Goal: Task Accomplishment & Management: Contribute content

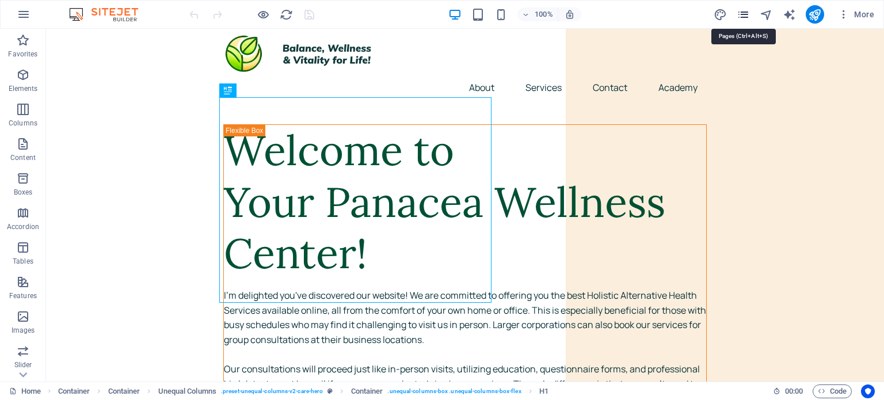
click at [741, 12] on icon "pages" at bounding box center [742, 14] width 13 height 13
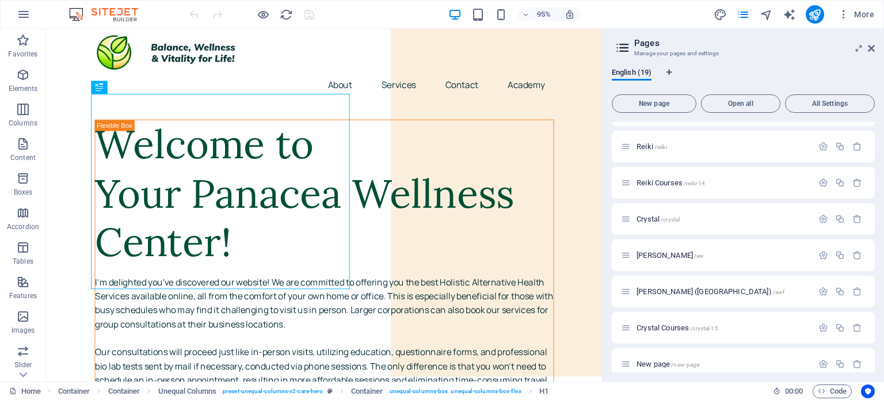
scroll to position [438, 0]
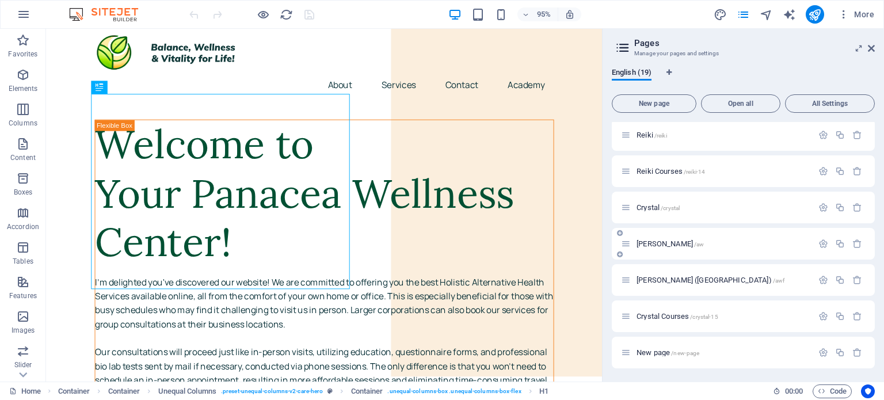
click at [651, 239] on span "[PERSON_NAME] /aw" at bounding box center [669, 243] width 67 height 9
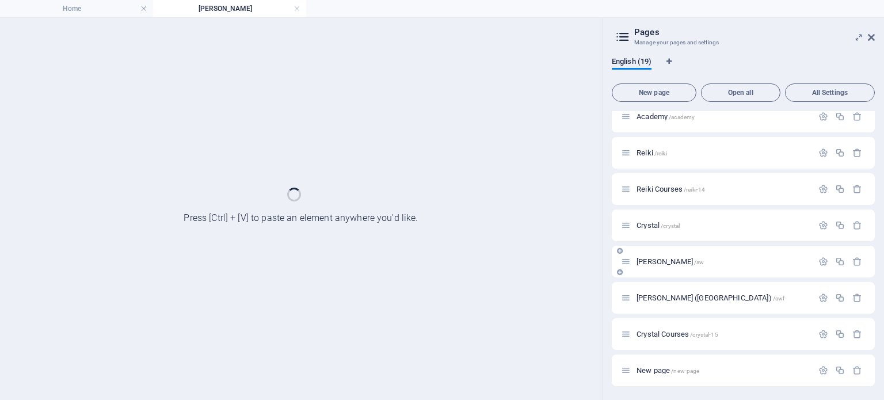
scroll to position [408, 0]
click at [651, 239] on div "Crystal /crystal" at bounding box center [742, 226] width 263 height 32
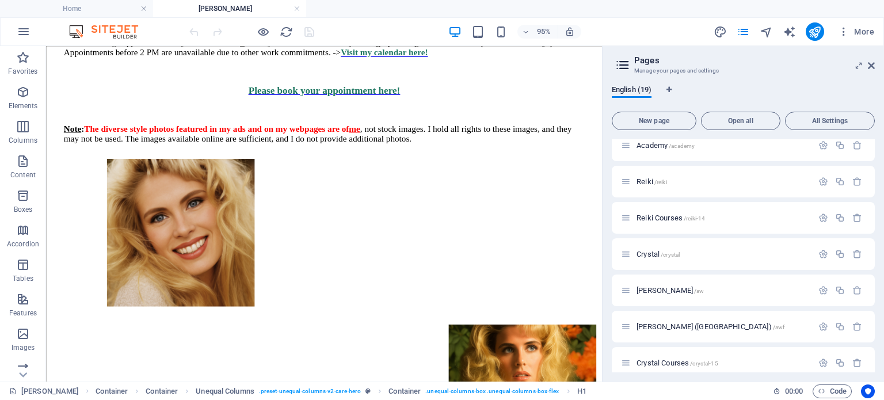
scroll to position [567, 0]
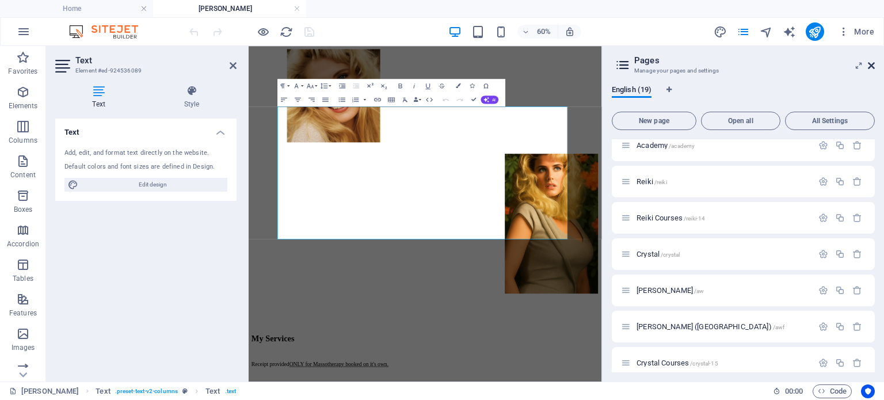
click at [869, 64] on icon at bounding box center [870, 65] width 7 height 9
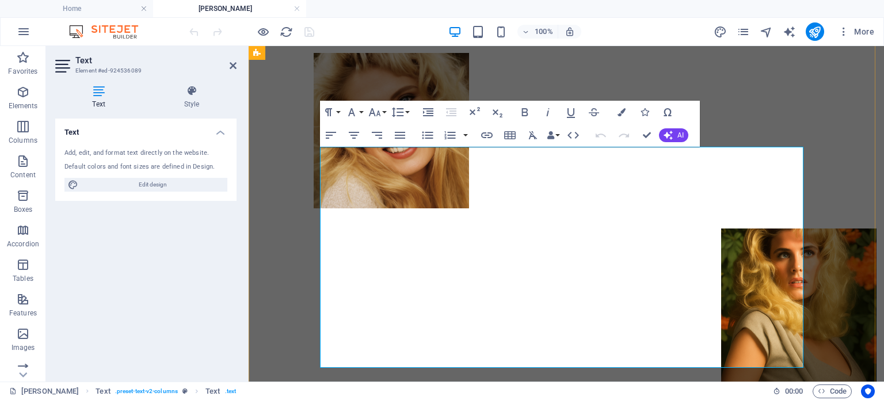
drag, startPoint x: 458, startPoint y: 257, endPoint x: 315, endPoint y: 260, distance: 142.7
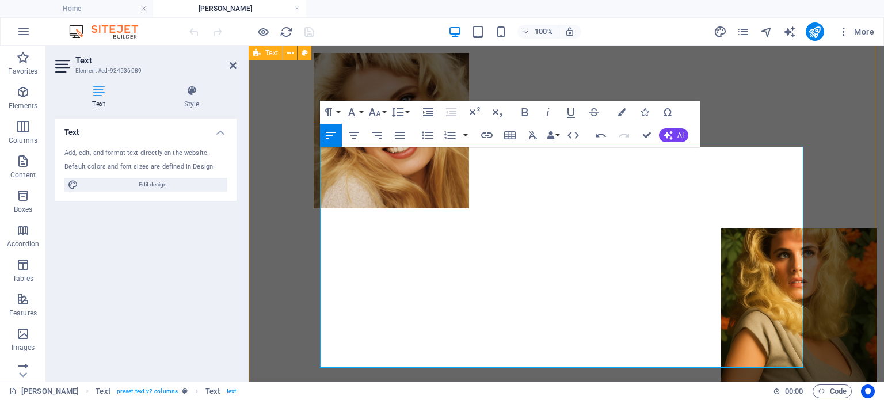
copy p "Full-body massage to completion"
click at [815, 26] on icon "publish" at bounding box center [814, 31] width 13 height 13
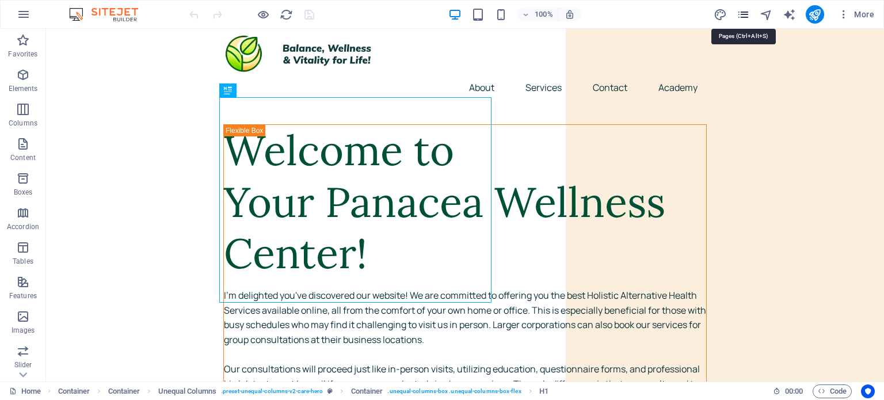
click at [741, 13] on icon "pages" at bounding box center [742, 14] width 13 height 13
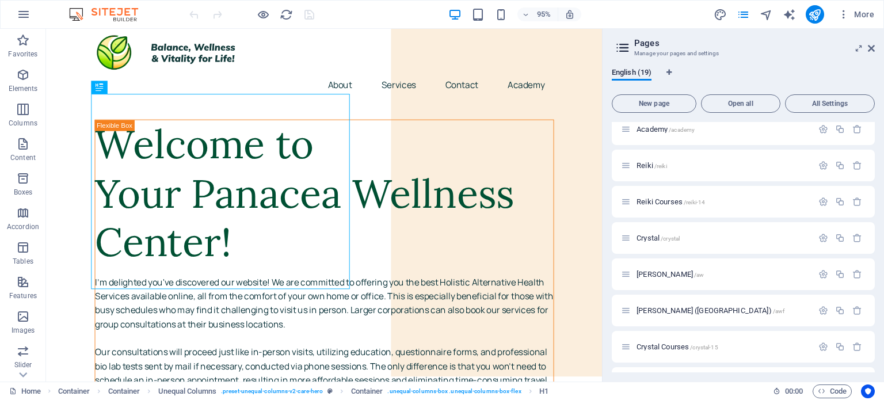
scroll to position [418, 0]
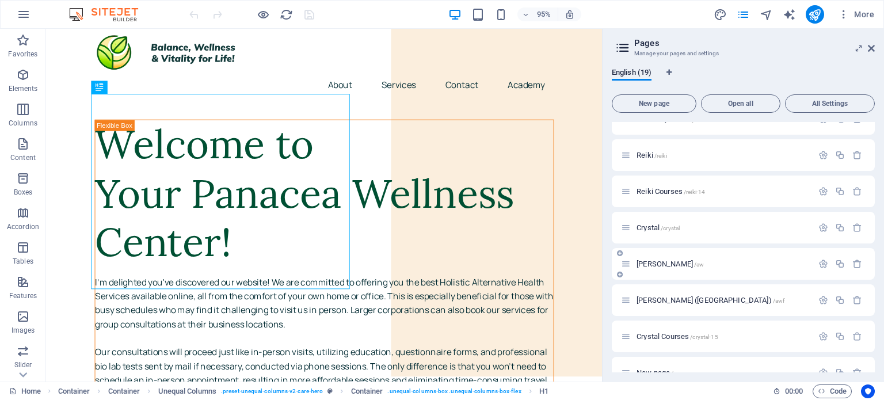
click at [677, 265] on span "[PERSON_NAME] /aw" at bounding box center [669, 263] width 67 height 9
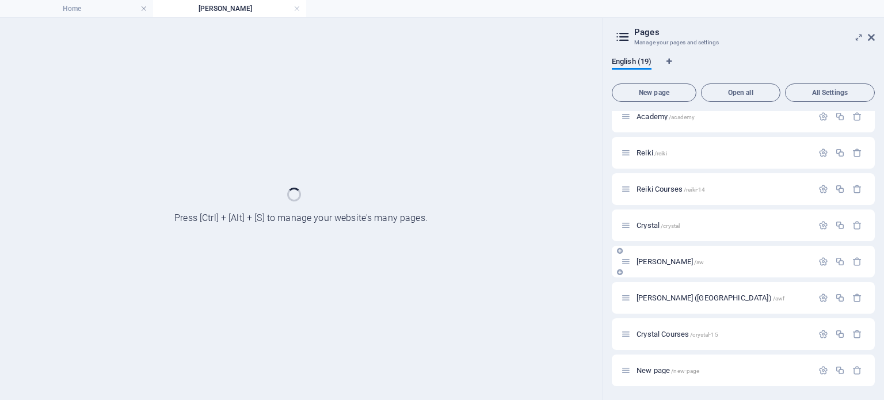
scroll to position [408, 0]
click at [677, 265] on div "[PERSON_NAME] /aw" at bounding box center [717, 261] width 192 height 13
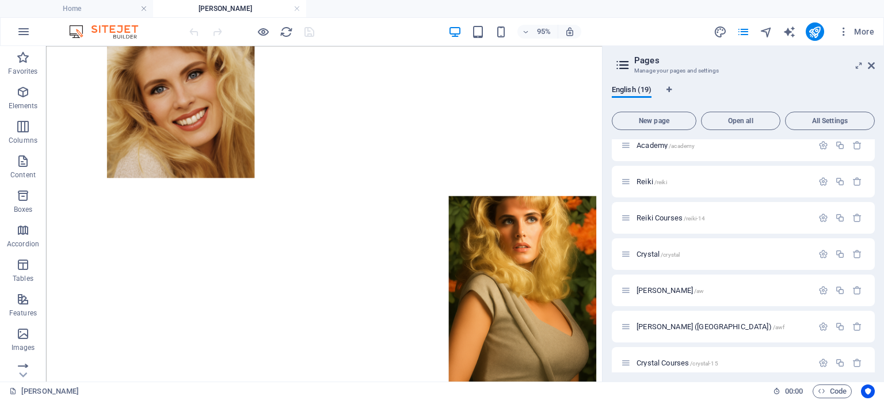
scroll to position [576, 0]
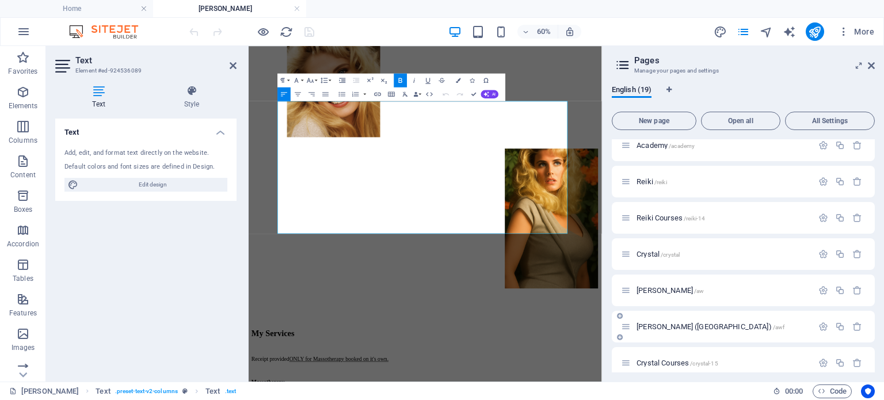
click at [699, 330] on div "[PERSON_NAME] (FR) /awf" at bounding box center [717, 326] width 192 height 13
click at [670, 327] on span "[PERSON_NAME] (FR) /awf" at bounding box center [710, 326] width 148 height 9
click at [670, 347] on div "Crystal Courses /crystal-15" at bounding box center [742, 363] width 263 height 32
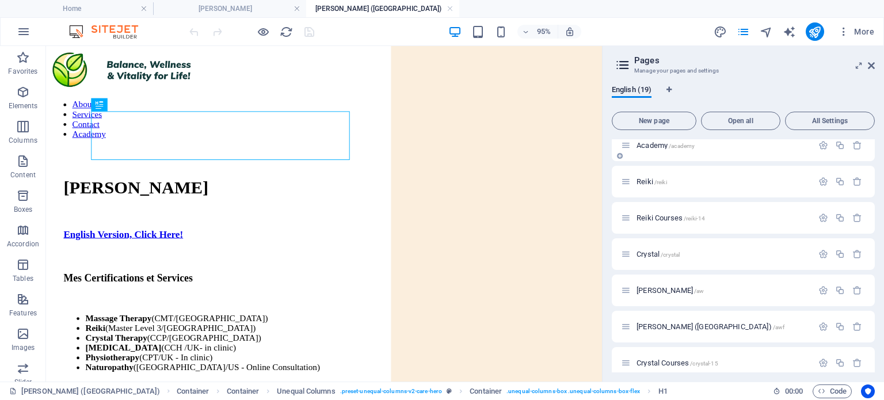
scroll to position [0, 0]
click at [871, 64] on icon at bounding box center [870, 65] width 7 height 9
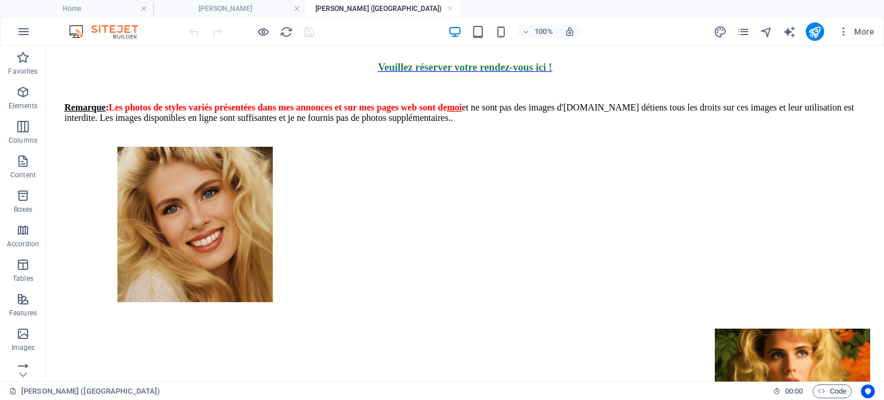
scroll to position [536, 0]
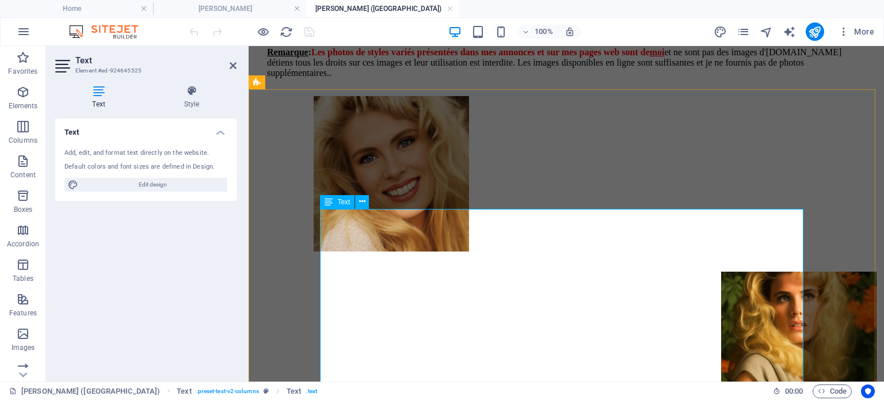
click at [228, 10] on h4 "[PERSON_NAME]" at bounding box center [229, 8] width 153 height 13
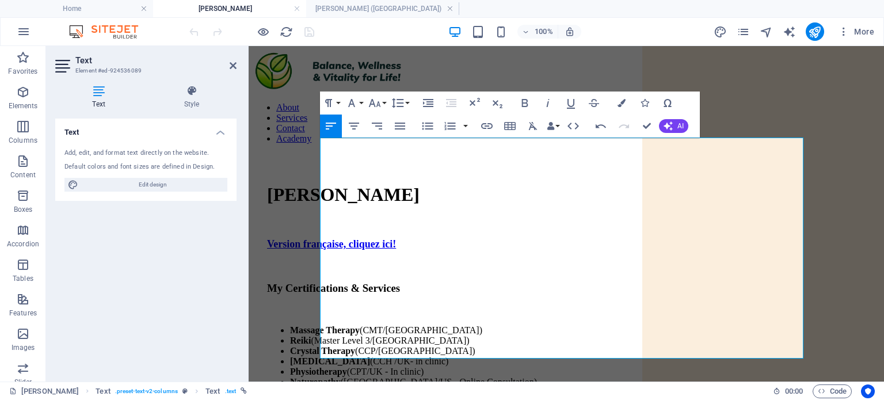
scroll to position [576, 0]
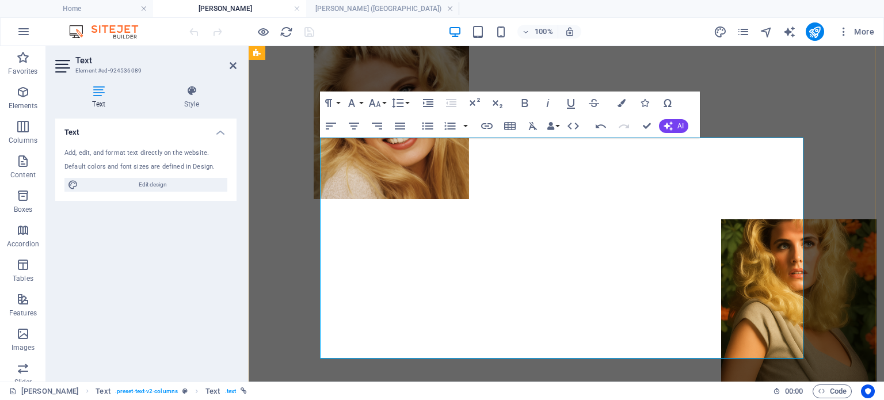
click at [368, 11] on h4 "[PERSON_NAME] ([GEOGRAPHIC_DATA])" at bounding box center [382, 8] width 153 height 13
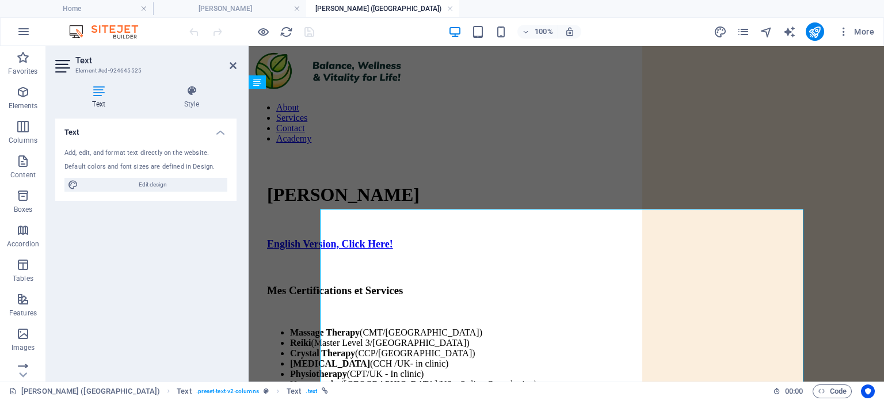
scroll to position [536, 0]
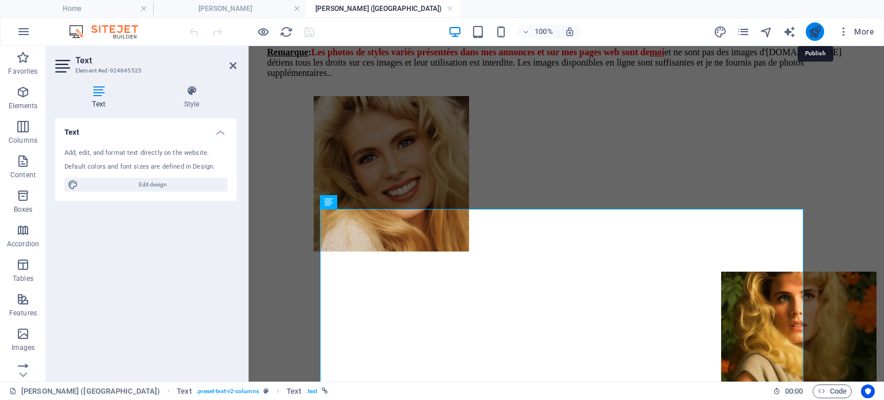
click at [815, 33] on icon "publish" at bounding box center [814, 31] width 13 height 13
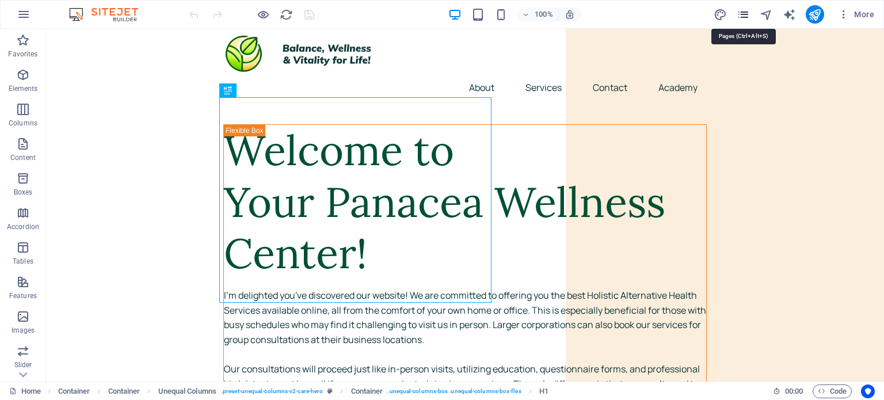
click at [743, 18] on icon "pages" at bounding box center [742, 14] width 13 height 13
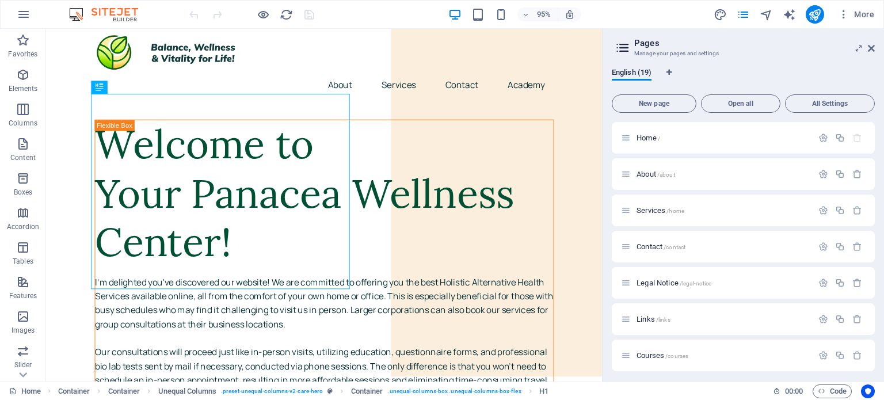
drag, startPoint x: 874, startPoint y: 139, endPoint x: 873, endPoint y: 199, distance: 60.4
click at [873, 199] on div "Home / About /about Services /home Contact /contact Legal Notice /legal-notice …" at bounding box center [742, 247] width 263 height 250
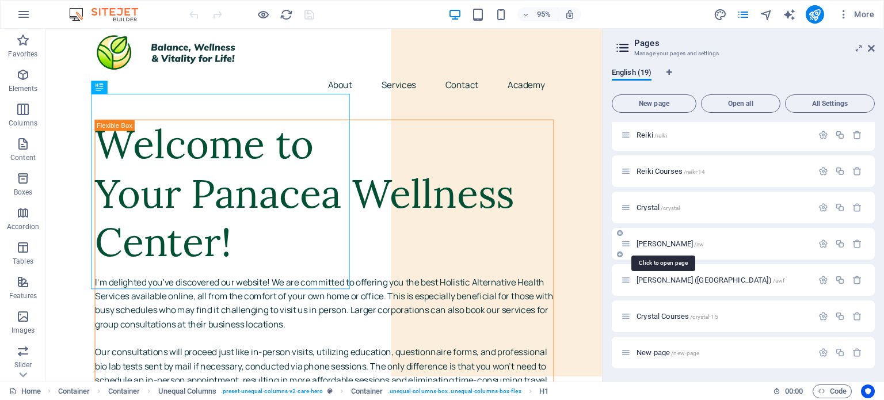
click at [655, 241] on span "[PERSON_NAME] /aw" at bounding box center [669, 243] width 67 height 9
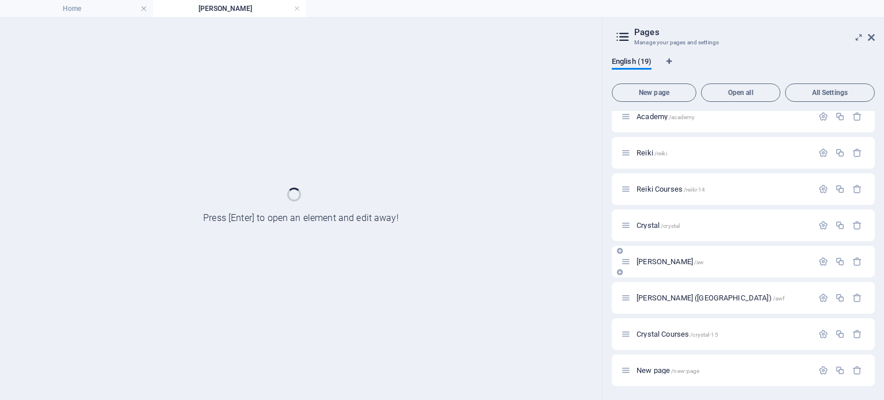
scroll to position [408, 0]
click at [655, 241] on div "Crystal /crystal" at bounding box center [742, 226] width 263 height 32
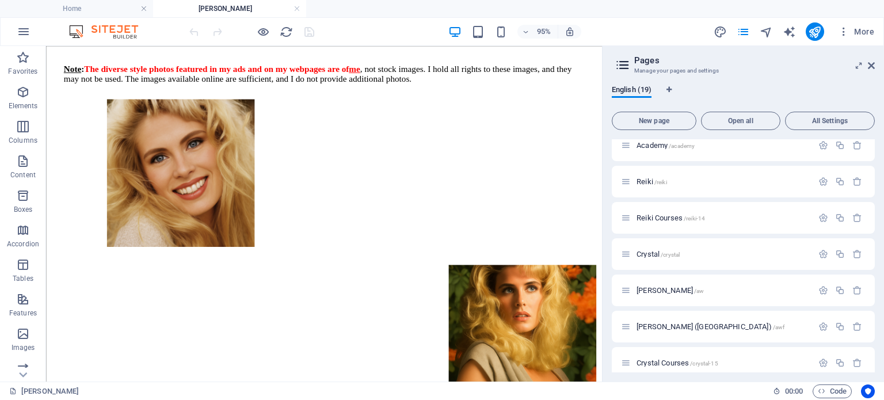
scroll to position [558, 0]
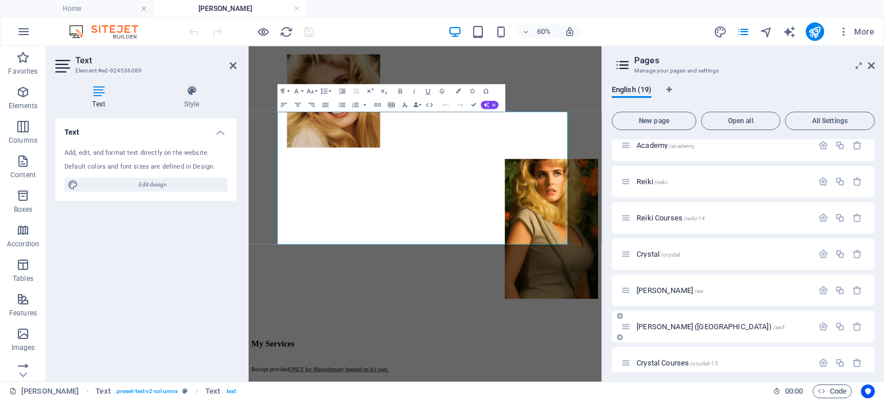
click at [649, 330] on div "[PERSON_NAME] (FR) /awf" at bounding box center [717, 326] width 192 height 13
click at [655, 324] on span "[PERSON_NAME] (FR) /awf" at bounding box center [710, 326] width 148 height 9
click at [655, 347] on div "Crystal Courses /crystal-15" at bounding box center [742, 363] width 263 height 32
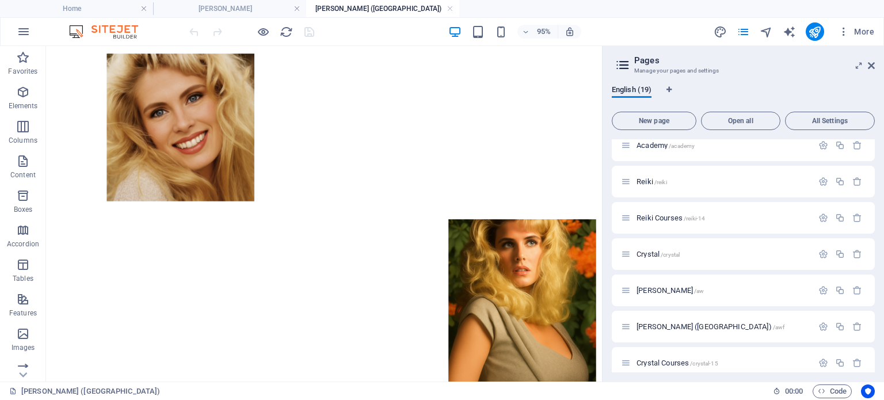
scroll to position [577, 0]
click at [29, 34] on icon "button" at bounding box center [24, 32] width 14 height 14
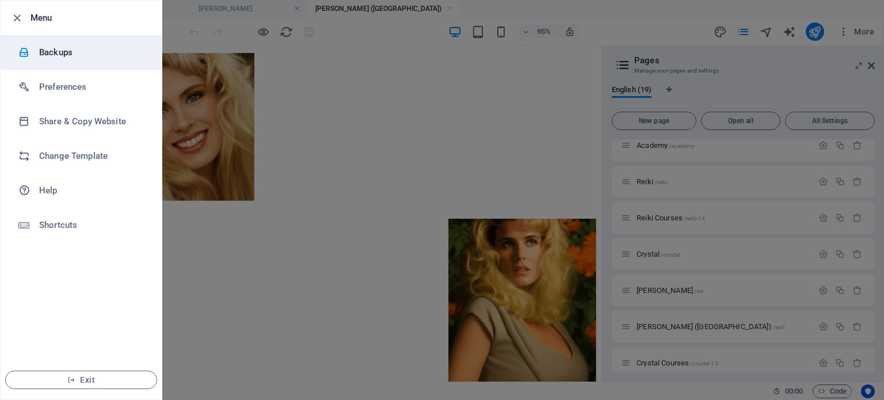
click at [43, 50] on h6 "Backups" at bounding box center [92, 52] width 106 height 14
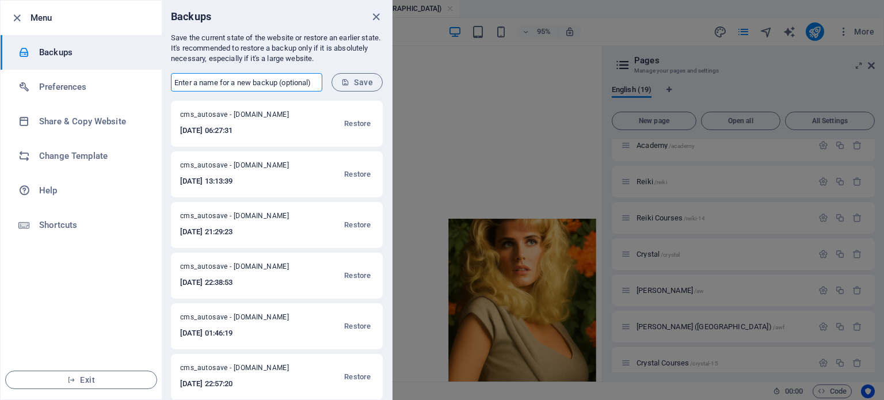
click at [225, 80] on input "text" at bounding box center [246, 82] width 151 height 18
type input "new"
click at [354, 82] on span "Save" at bounding box center [357, 82] width 32 height 9
click at [467, 97] on div at bounding box center [442, 200] width 884 height 400
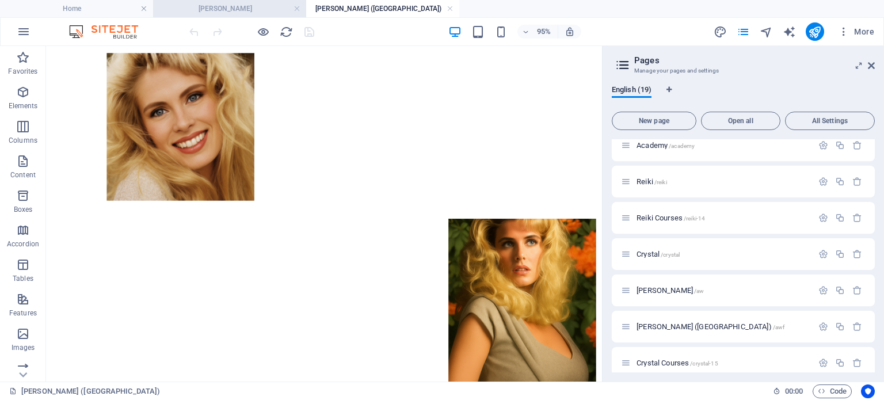
click at [221, 13] on h4 "[PERSON_NAME]" at bounding box center [229, 8] width 153 height 13
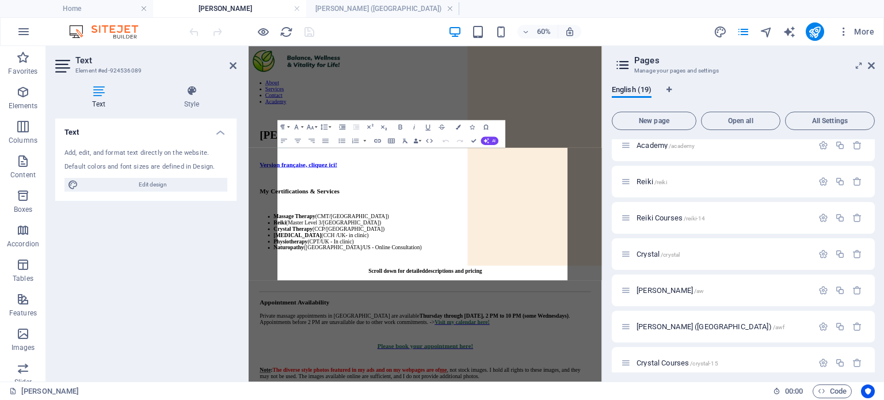
scroll to position [558, 0]
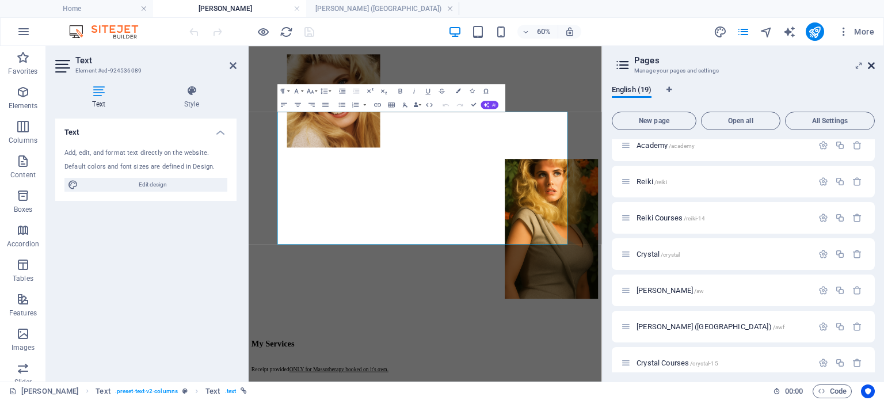
click at [871, 67] on icon at bounding box center [870, 65] width 7 height 9
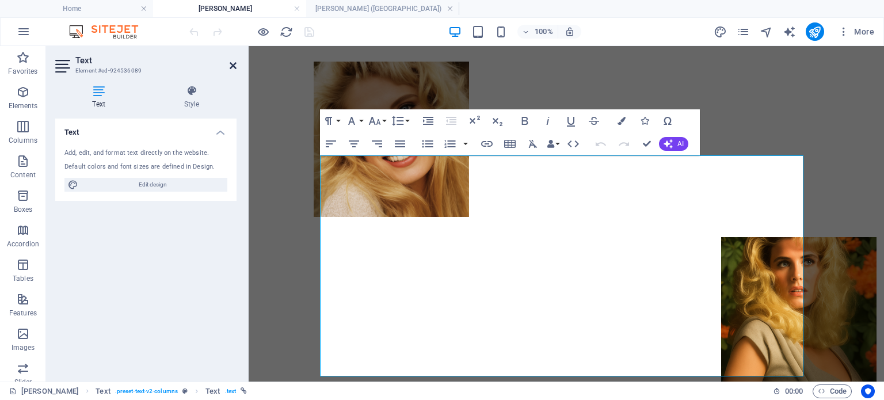
click at [232, 64] on icon at bounding box center [233, 65] width 7 height 9
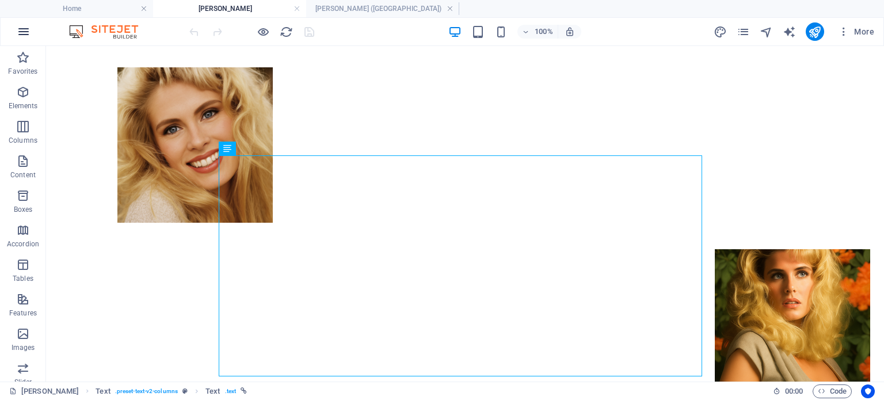
click at [28, 29] on icon "button" at bounding box center [24, 32] width 14 height 14
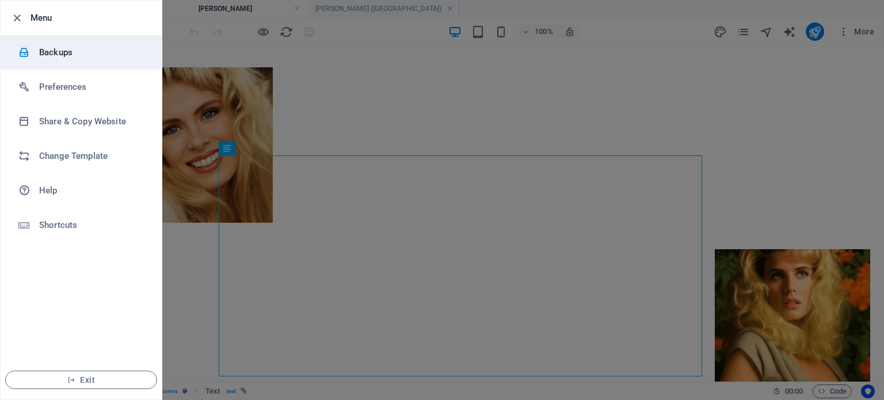
click at [60, 58] on h6 "Backups" at bounding box center [92, 52] width 106 height 14
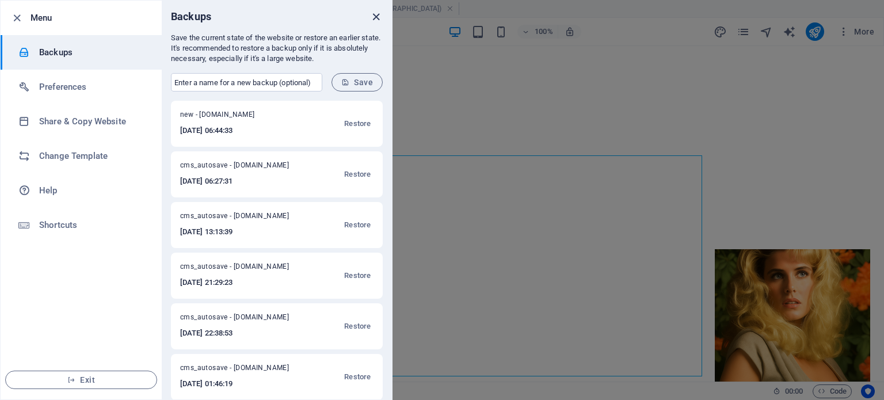
click at [376, 13] on icon "close" at bounding box center [375, 16] width 13 height 13
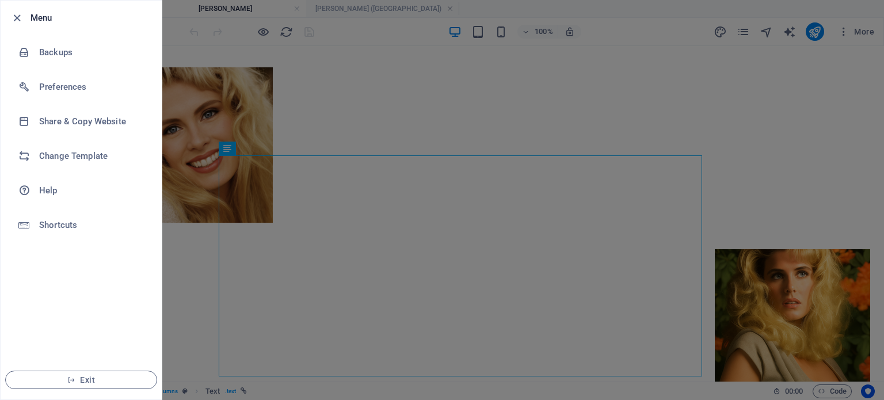
click at [578, 246] on div at bounding box center [442, 200] width 884 height 400
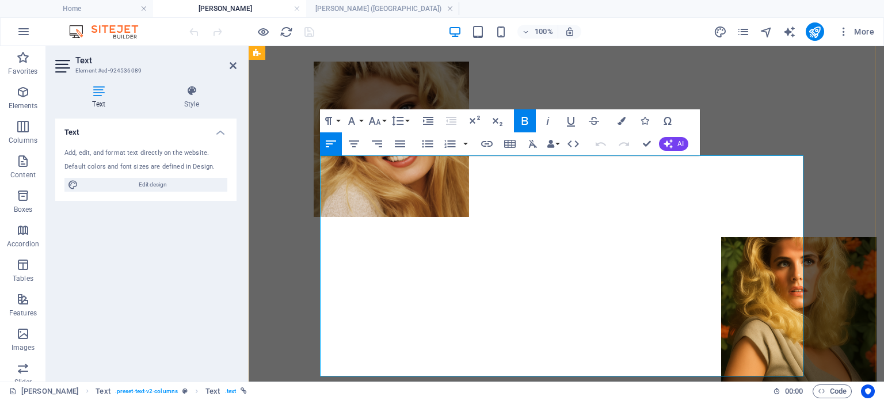
drag, startPoint x: 408, startPoint y: 219, endPoint x: 488, endPoint y: 142, distance: 111.1
click at [488, 142] on icon "button" at bounding box center [487, 144] width 12 height 6
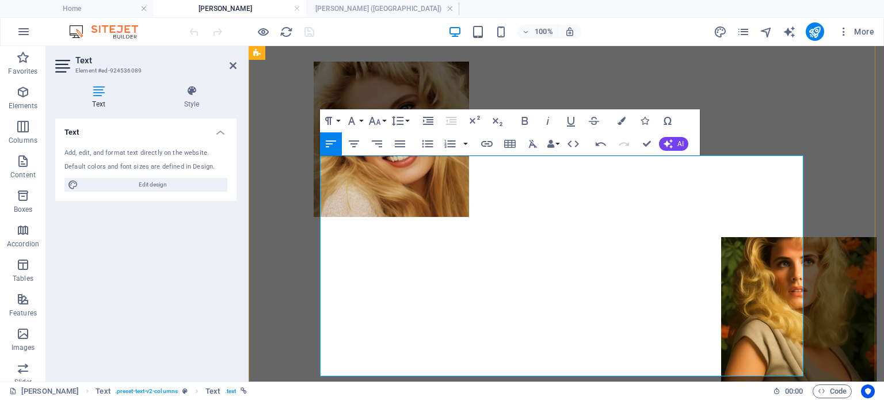
drag, startPoint x: 699, startPoint y: 265, endPoint x: 566, endPoint y: 264, distance: 133.5
click at [656, 234] on icon "button" at bounding box center [657, 236] width 14 height 14
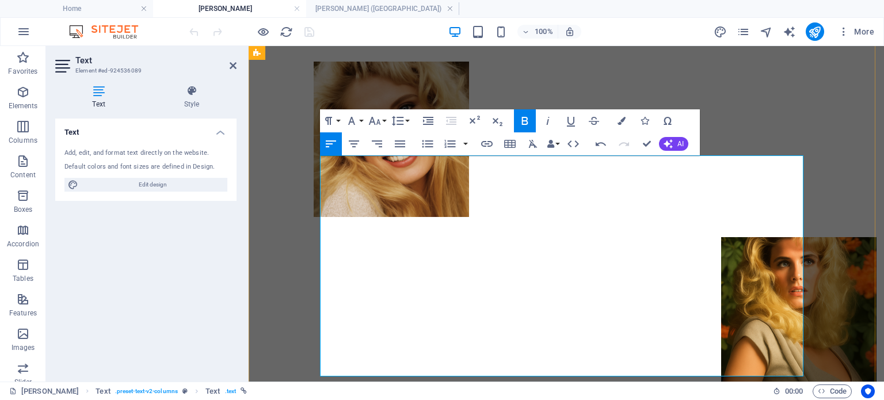
click at [373, 9] on h4 "[PERSON_NAME] ([GEOGRAPHIC_DATA])" at bounding box center [382, 8] width 153 height 13
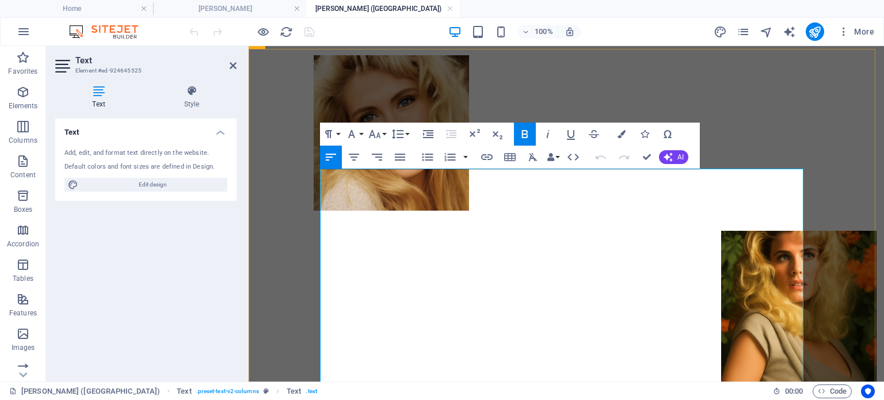
drag, startPoint x: 736, startPoint y: 278, endPoint x: 567, endPoint y: 284, distance: 169.2
click at [673, 244] on icon "button" at bounding box center [671, 249] width 14 height 14
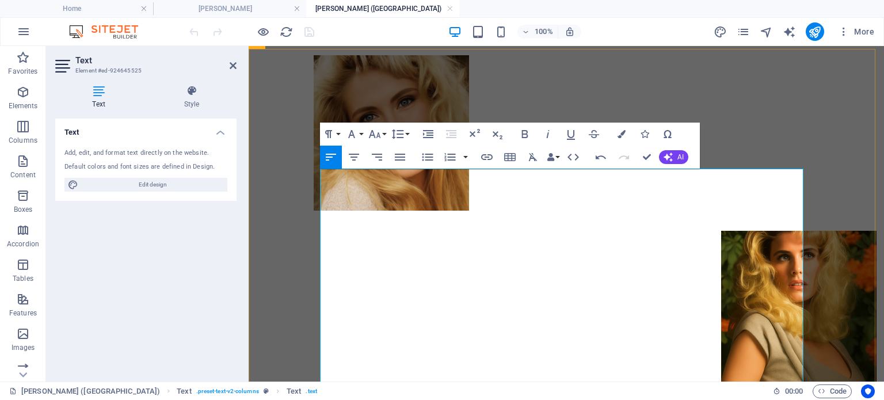
click at [18, 32] on icon "button" at bounding box center [24, 32] width 14 height 14
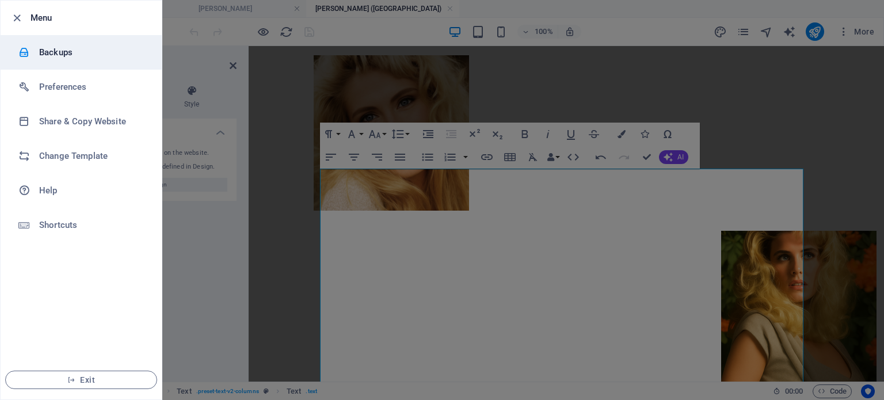
click at [36, 49] on div at bounding box center [28, 53] width 21 height 12
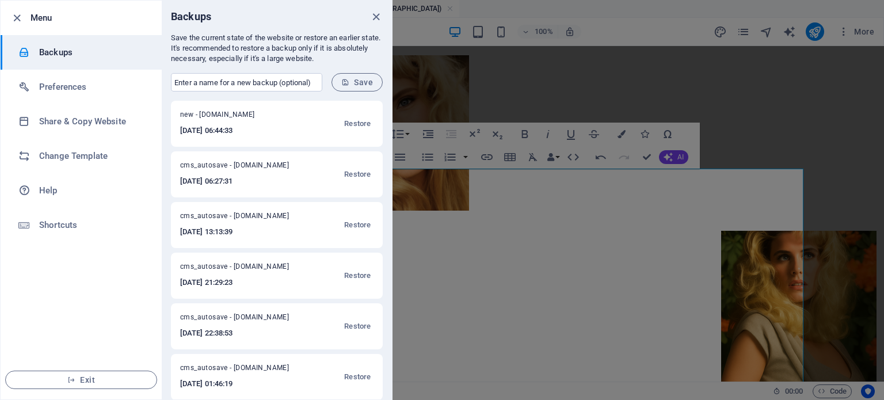
click at [588, 248] on div at bounding box center [442, 200] width 884 height 400
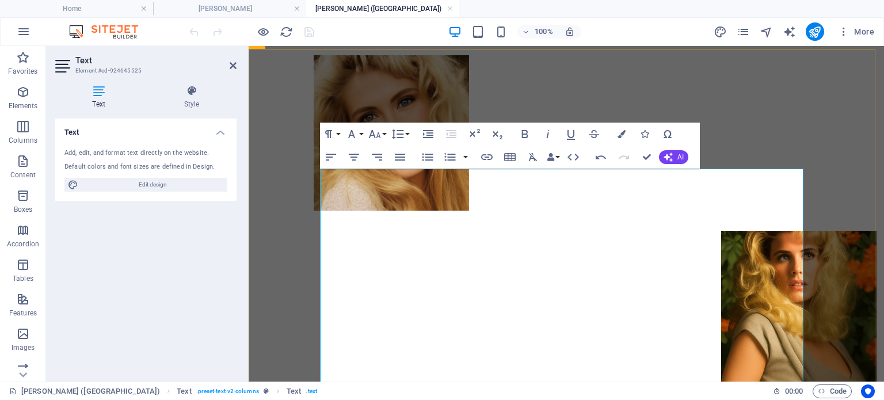
click at [812, 30] on icon "publish" at bounding box center [814, 31] width 13 height 13
